Goal: Transaction & Acquisition: Purchase product/service

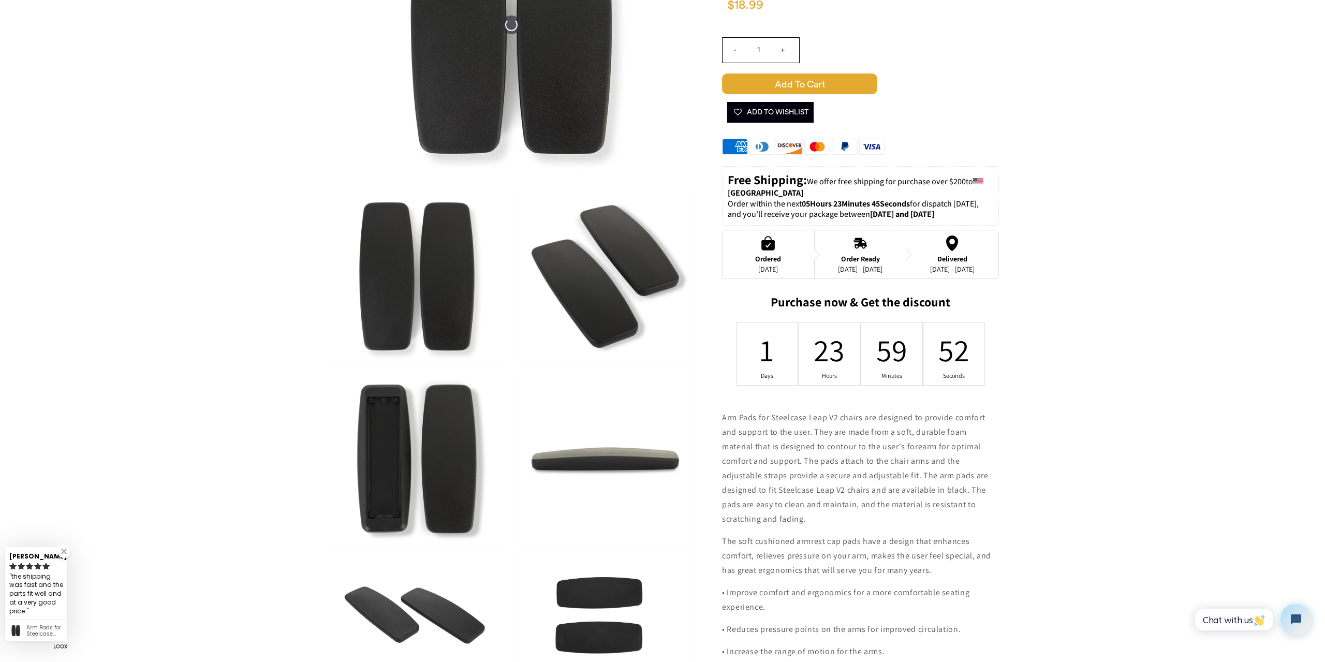
scroll to position [369, 0]
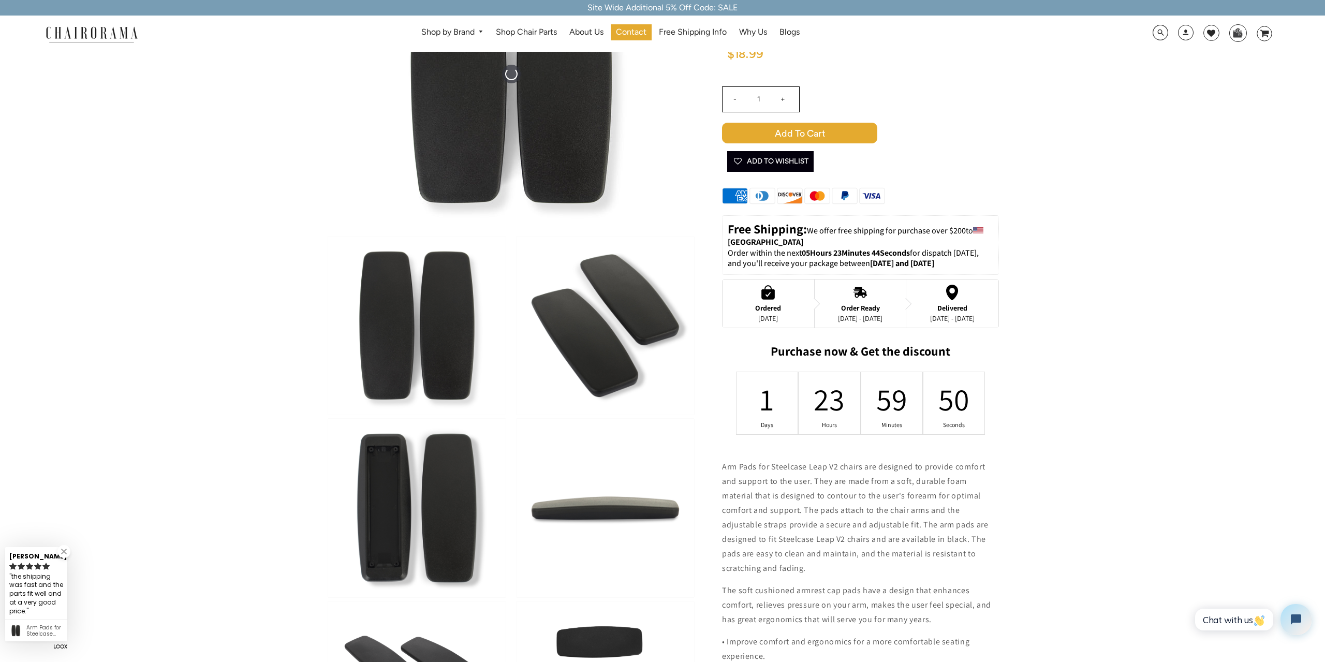
click at [609, 340] on img at bounding box center [604, 325] width 177 height 178
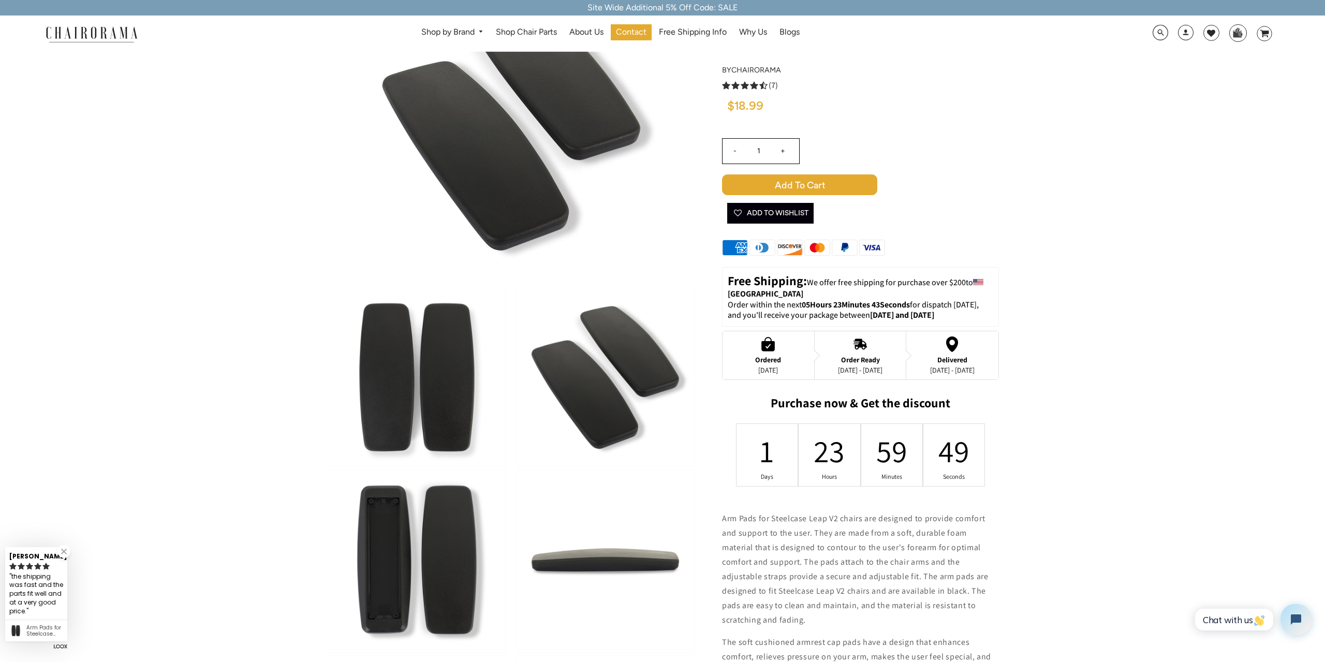
scroll to position [0, 0]
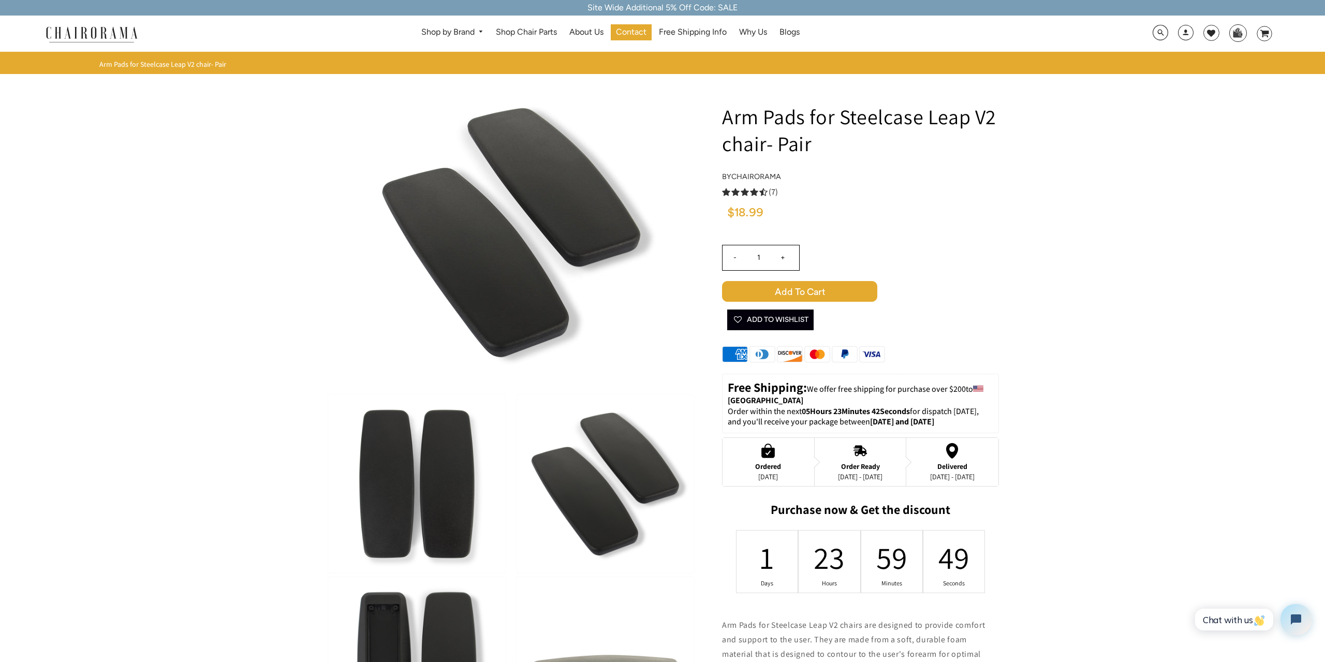
click at [446, 478] on img at bounding box center [416, 484] width 177 height 178
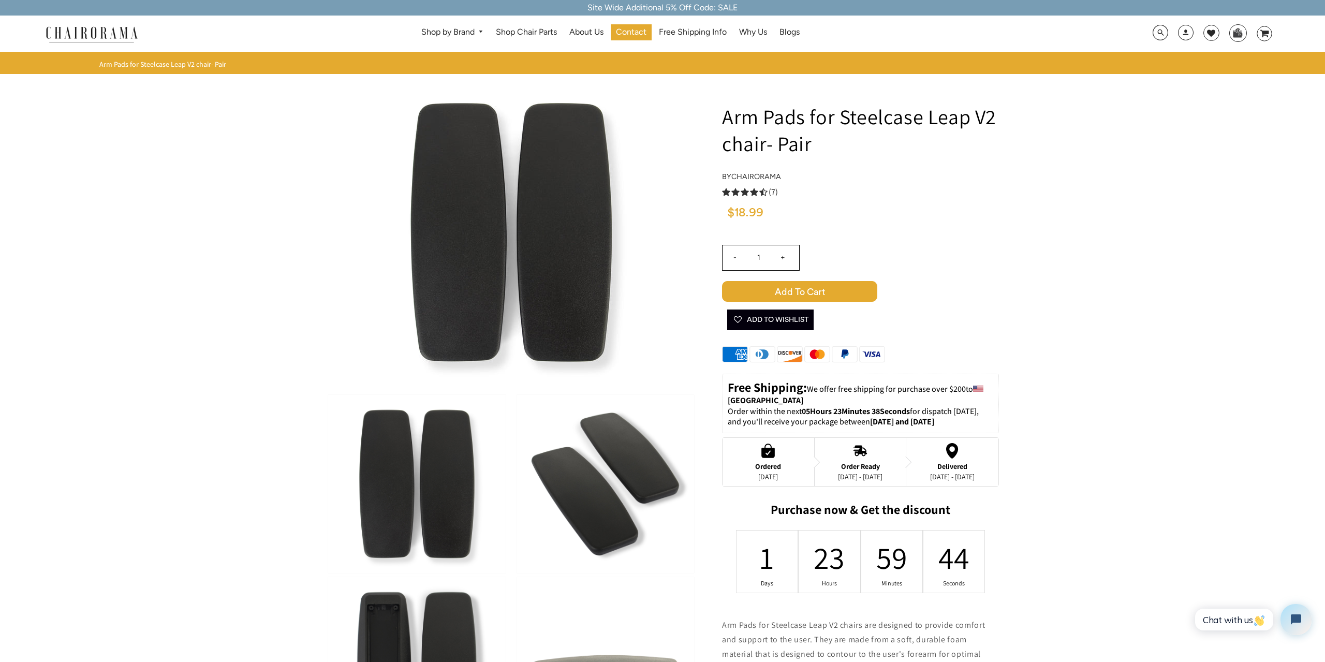
click at [795, 287] on span "Add to Cart" at bounding box center [799, 291] width 155 height 21
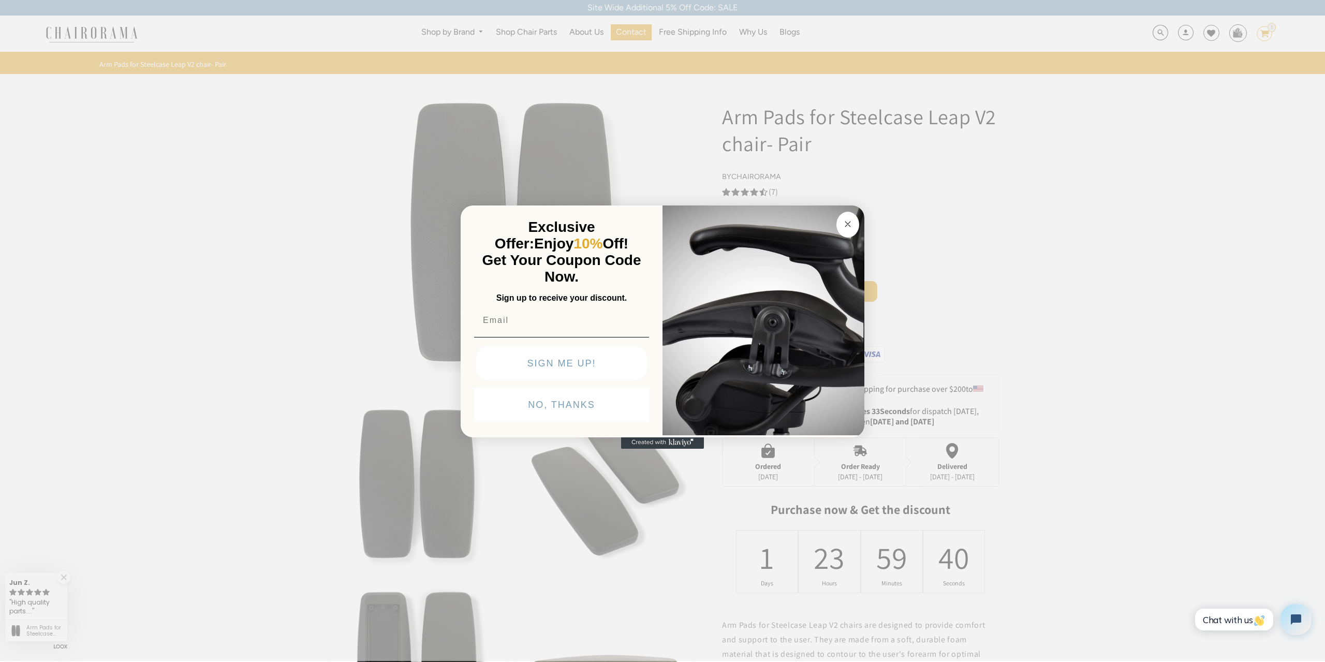
click at [847, 228] on circle "Close dialog" at bounding box center [848, 224] width 12 height 12
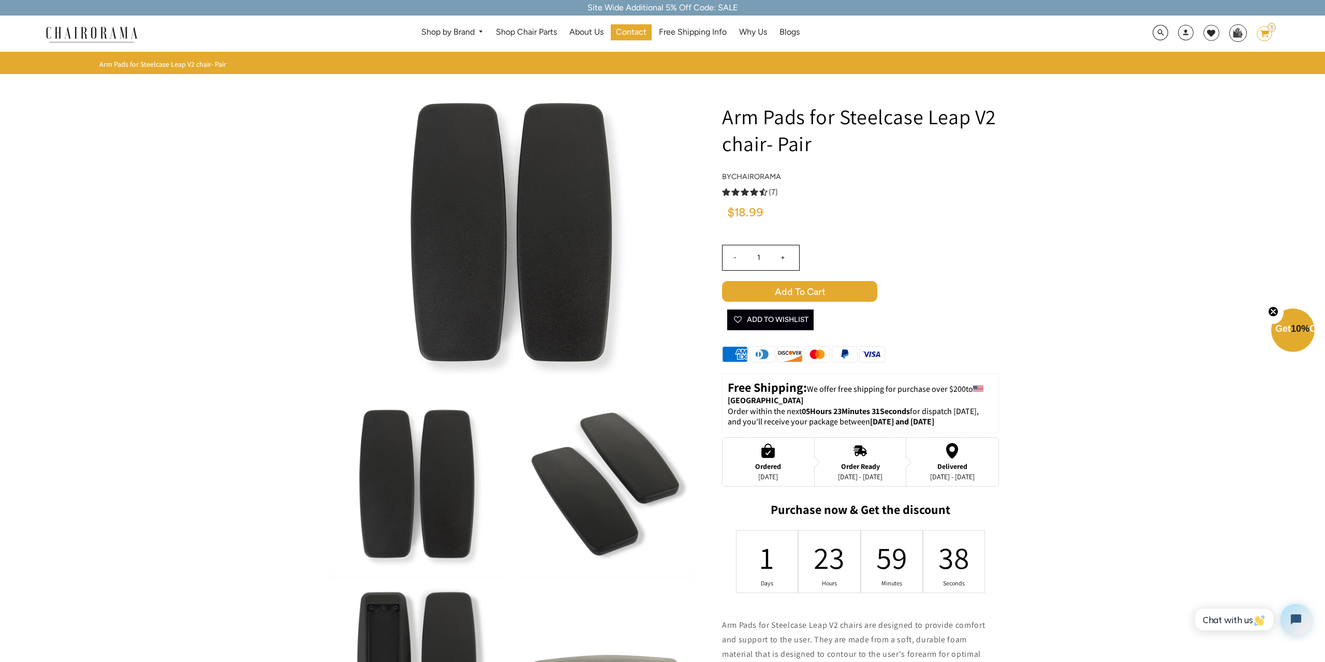
click at [1271, 32] on ellipse at bounding box center [1263, 33] width 14 height 14
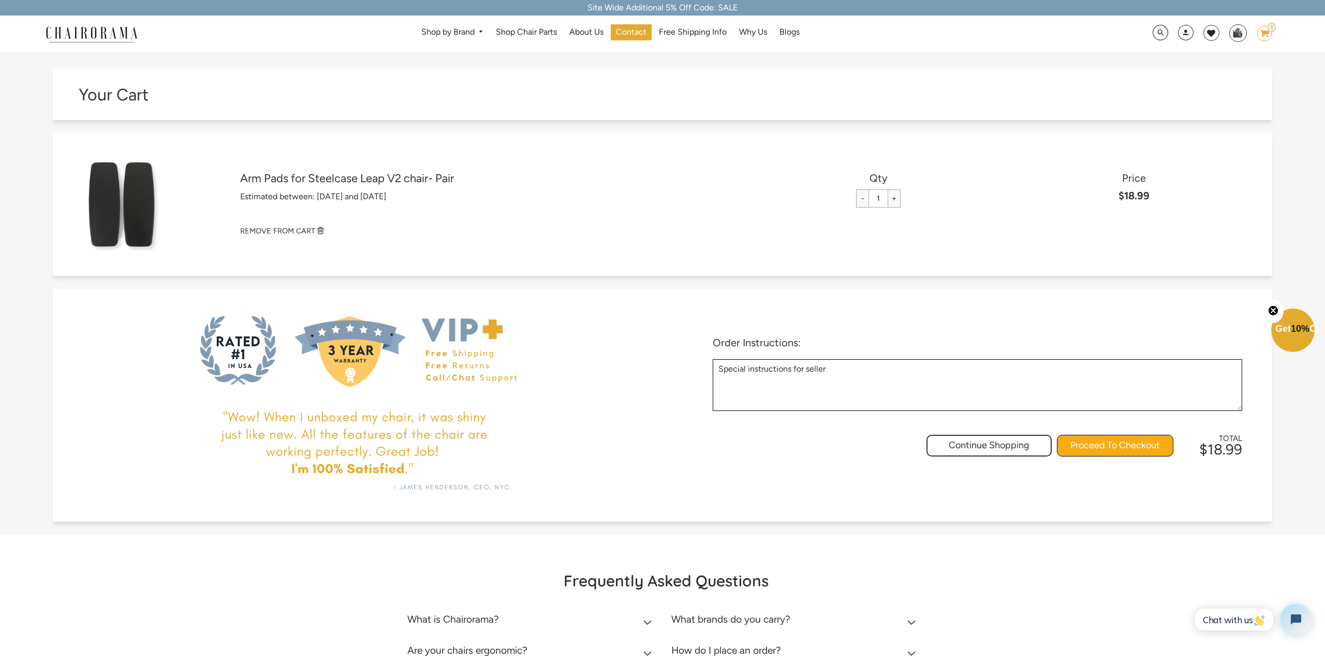
click at [1099, 443] on input "Proceed To Checkout" at bounding box center [1115, 446] width 116 height 22
